Goal: Complete application form

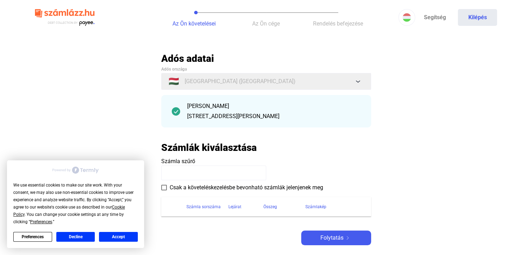
click at [183, 176] on input at bounding box center [213, 173] width 105 height 15
type input "**********"
click at [164, 188] on span at bounding box center [164, 188] width 6 height 6
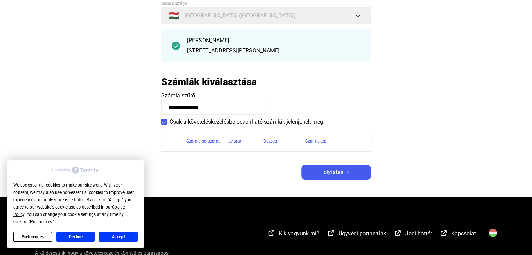
scroll to position [70, 0]
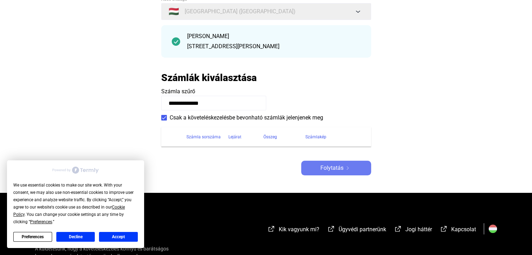
click at [329, 166] on span "Folytatás" at bounding box center [331, 168] width 23 height 8
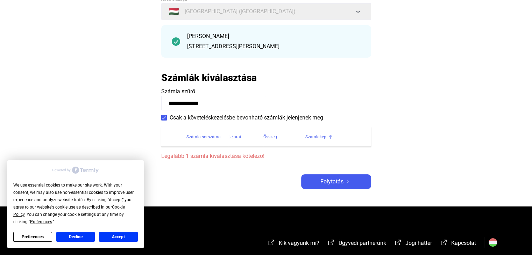
click at [319, 134] on div "Számlakép" at bounding box center [315, 137] width 21 height 8
click at [202, 137] on div "Számla sorszáma" at bounding box center [203, 137] width 34 height 8
click at [238, 136] on div "Lejárat" at bounding box center [234, 137] width 13 height 8
click at [268, 138] on div "Összeg" at bounding box center [270, 137] width 14 height 8
click at [309, 137] on div "Számlakép" at bounding box center [315, 137] width 21 height 8
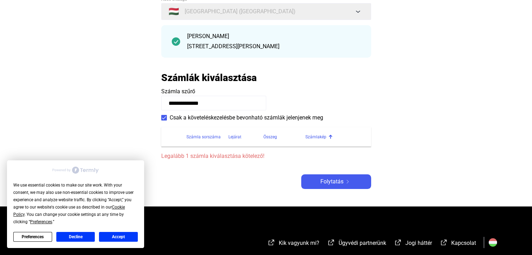
click at [329, 137] on div at bounding box center [330, 136] width 2 height 2
click at [281, 137] on div at bounding box center [281, 136] width 1 height 3
click at [245, 137] on div at bounding box center [245, 136] width 1 height 3
click at [225, 138] on div at bounding box center [225, 136] width 1 height 3
click at [213, 158] on span "Legalább 1 számla kiválasztása kötelező!" at bounding box center [266, 156] width 210 height 8
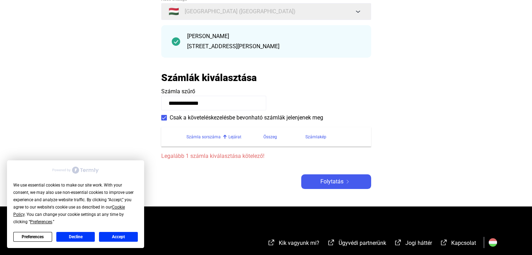
click at [215, 104] on input "**********" at bounding box center [213, 103] width 105 height 15
click at [323, 183] on span "Folytatás" at bounding box center [331, 182] width 23 height 8
click at [211, 41] on div "[PERSON_NAME] [STREET_ADDRESS][PERSON_NAME]" at bounding box center [274, 41] width 174 height 19
click at [211, 40] on div "[PERSON_NAME] [STREET_ADDRESS][PERSON_NAME]" at bounding box center [274, 41] width 174 height 19
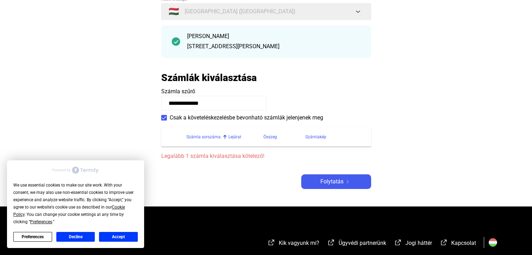
click at [304, 41] on div "[PERSON_NAME] [STREET_ADDRESS][PERSON_NAME]" at bounding box center [274, 41] width 174 height 19
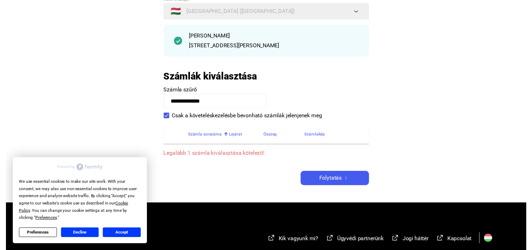
scroll to position [0, 0]
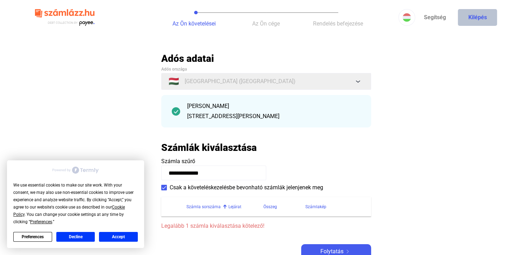
click at [477, 17] on button "Kilépés" at bounding box center [477, 17] width 39 height 17
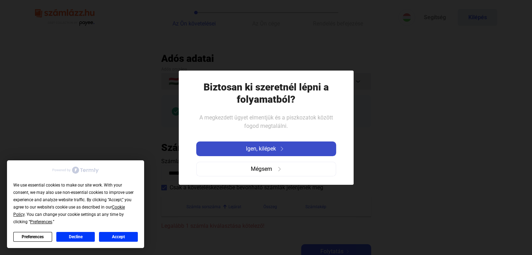
click at [256, 150] on span "Igen, kilépek" at bounding box center [261, 149] width 30 height 8
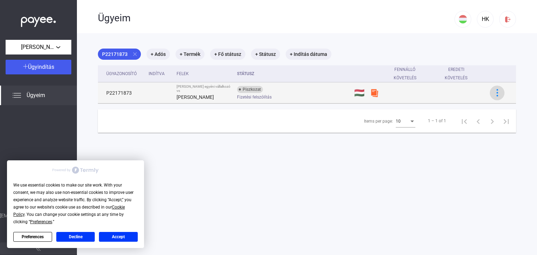
click at [495, 92] on img at bounding box center [497, 92] width 7 height 7
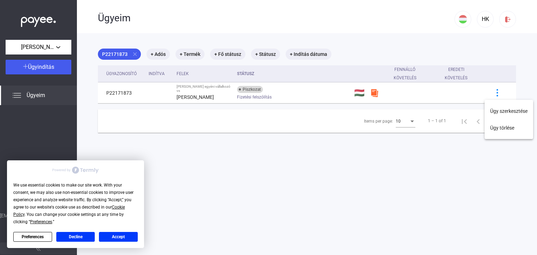
click at [445, 159] on div at bounding box center [268, 127] width 537 height 255
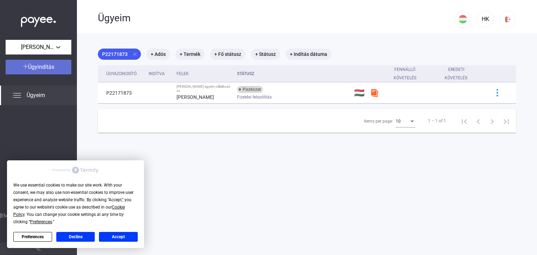
click at [46, 65] on span "Ügyindítás" at bounding box center [41, 67] width 26 height 7
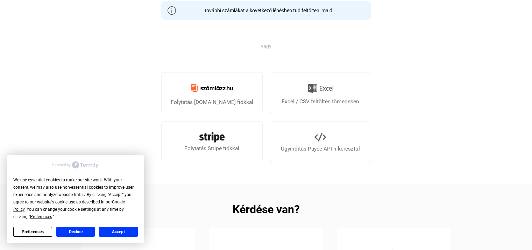
scroll to position [210, 0]
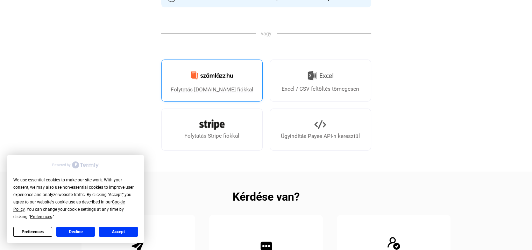
click at [207, 79] on img at bounding box center [212, 75] width 50 height 16
